Goal: Task Accomplishment & Management: Manage account settings

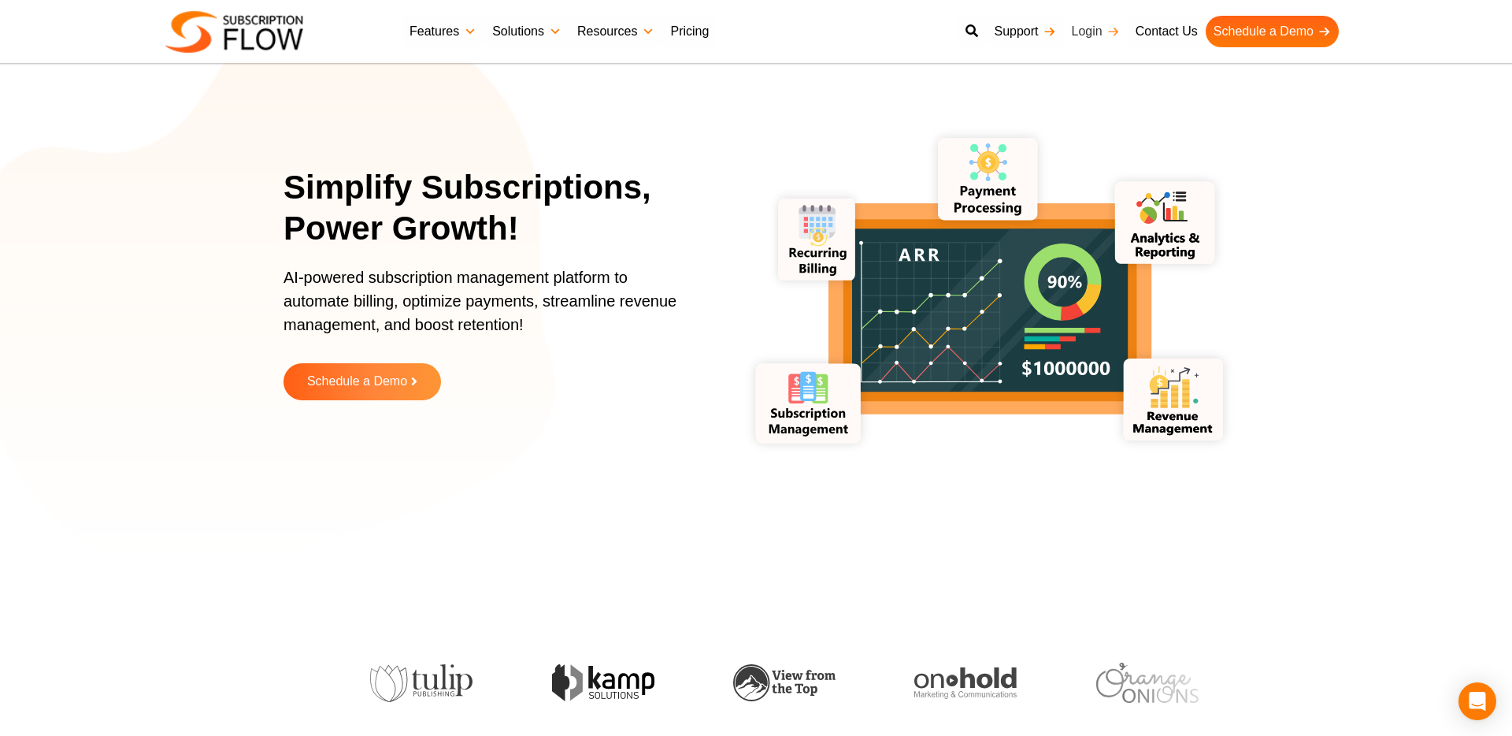
click at [1085, 28] on link "Login" at bounding box center [1096, 32] width 64 height 32
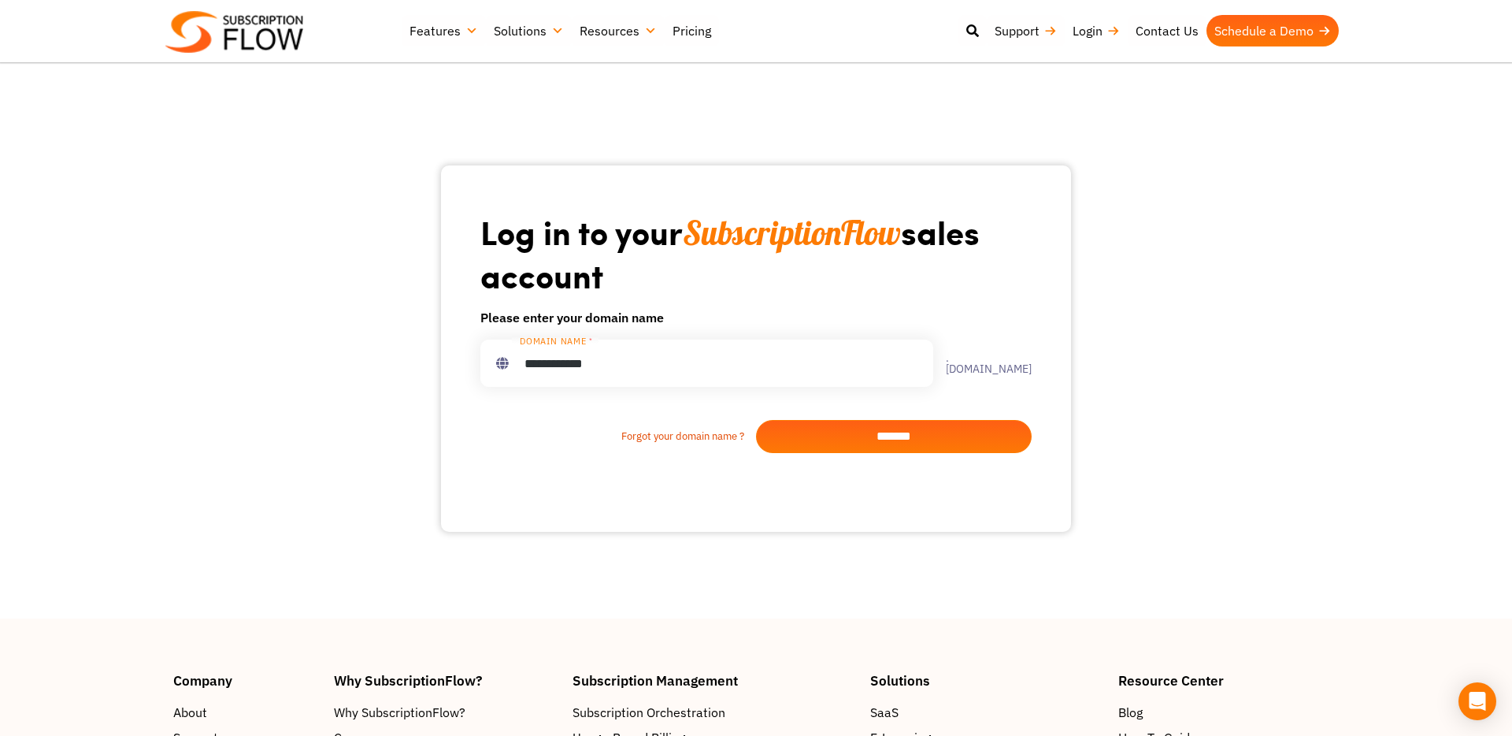
type input "**********"
click at [897, 431] on input "*******" at bounding box center [894, 436] width 276 height 33
